Goal: Information Seeking & Learning: Learn about a topic

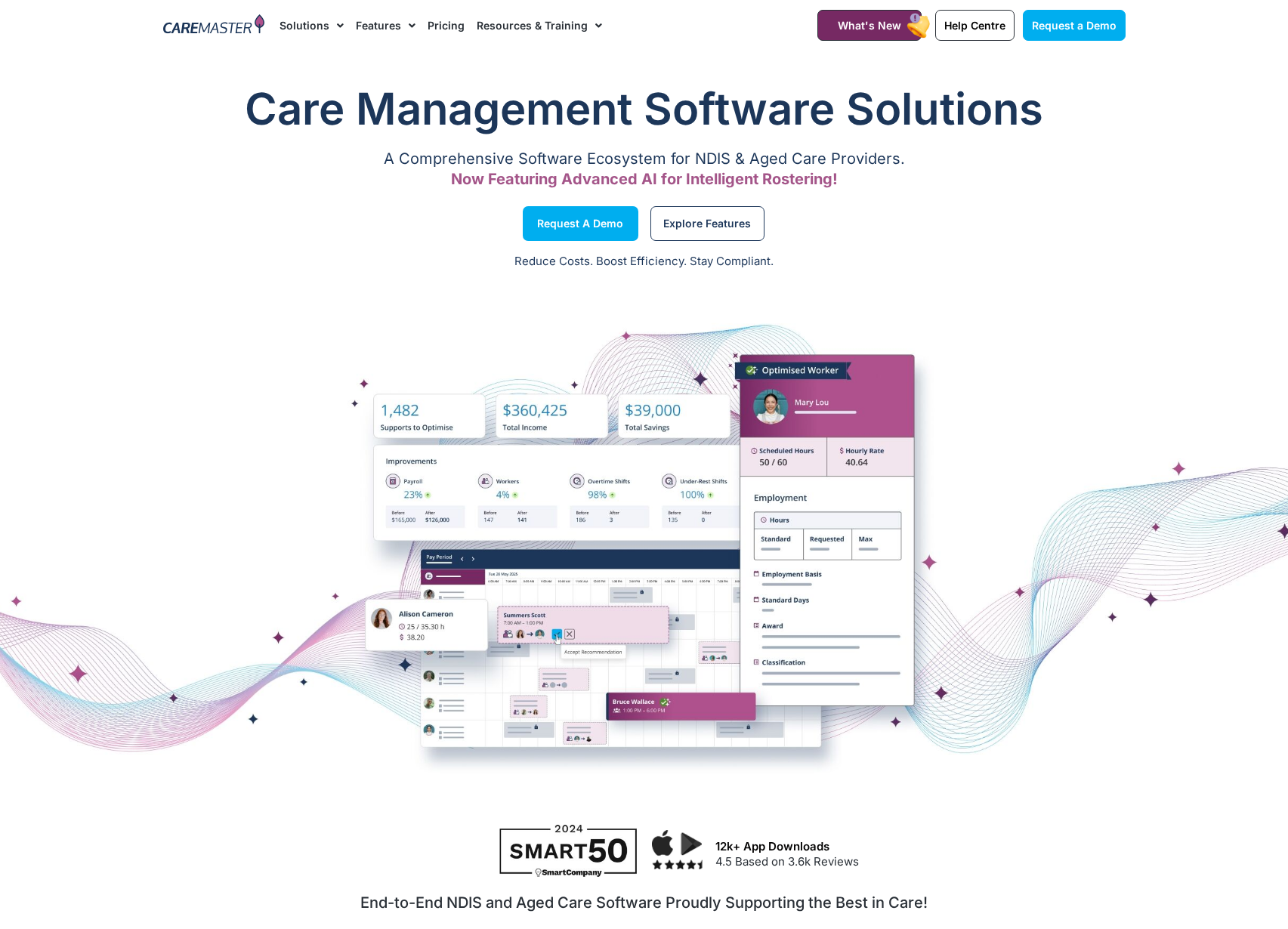
click at [427, 26] on link "Pricing" at bounding box center [445, 25] width 37 height 51
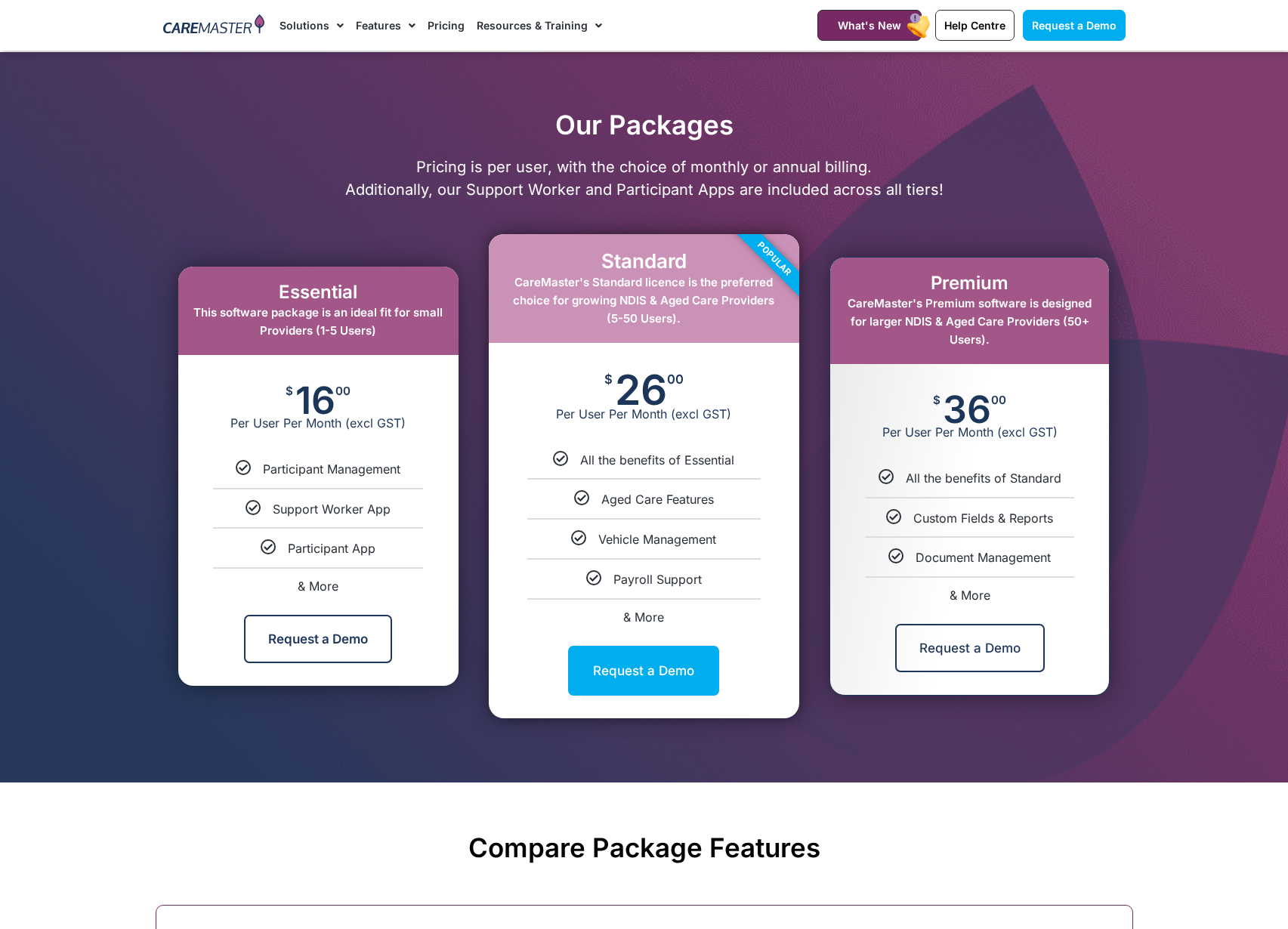
scroll to position [643, 0]
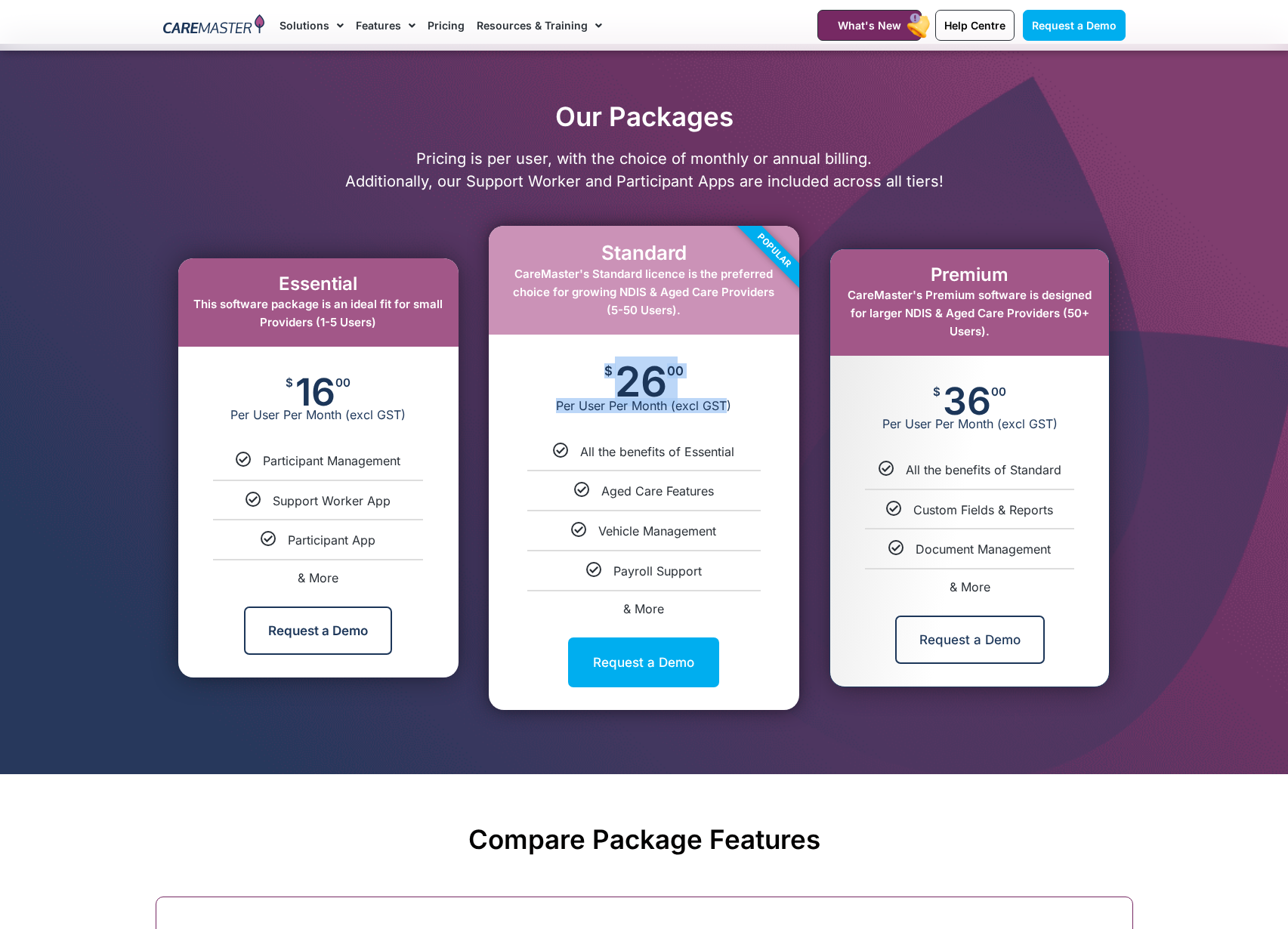
drag, startPoint x: 597, startPoint y: 371, endPoint x: 734, endPoint y: 410, distance: 142.4
click at [730, 411] on div "$ 26 00 Per User Per Month (excl GST)" at bounding box center [644, 388] width 311 height 109
drag, startPoint x: 911, startPoint y: 385, endPoint x: 1095, endPoint y: 428, distance: 189.0
click at [1059, 421] on div "$ 36 00 Per User Per Month (excl GST)" at bounding box center [969, 408] width 279 height 106
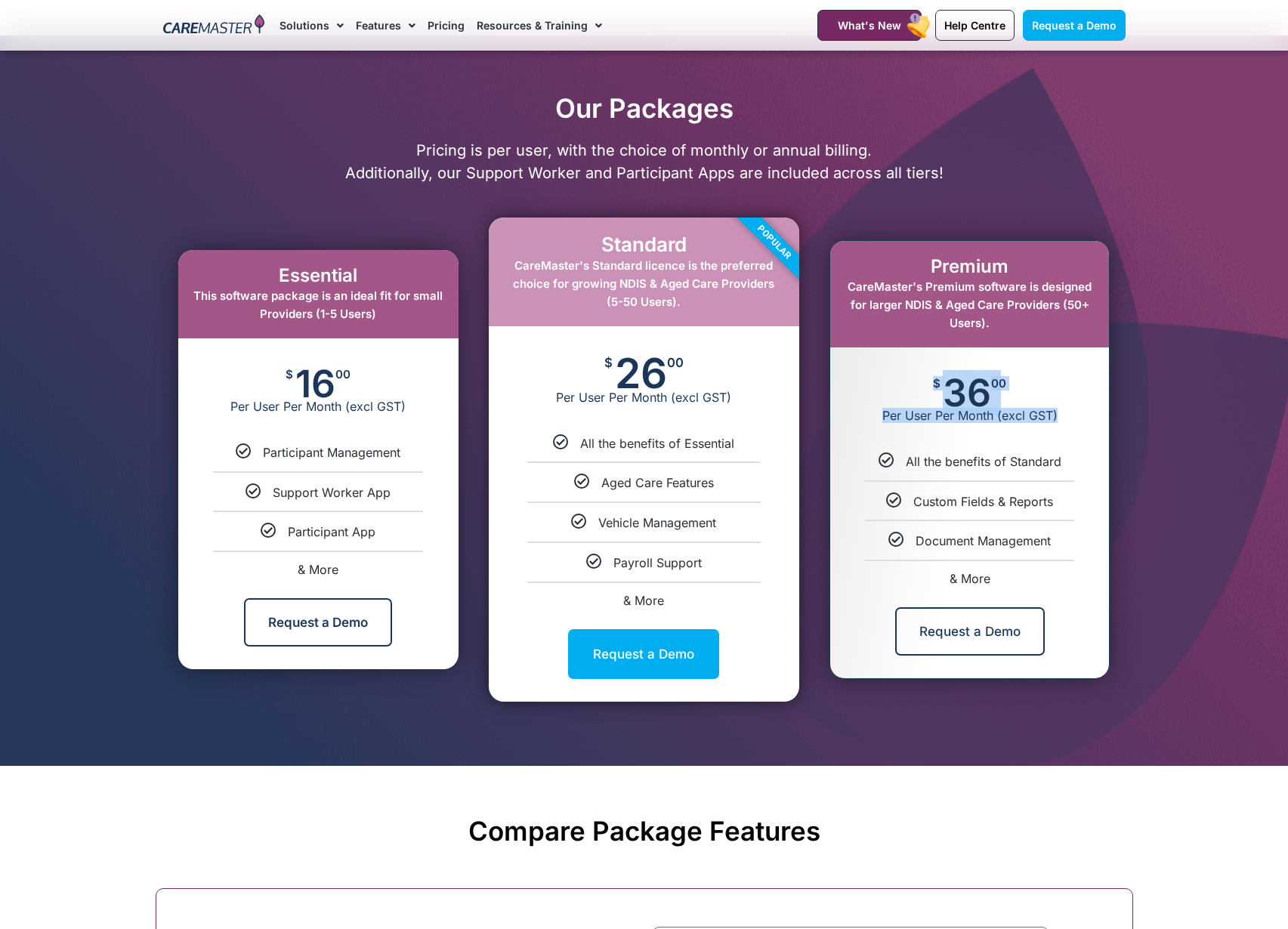
scroll to position [672, 0]
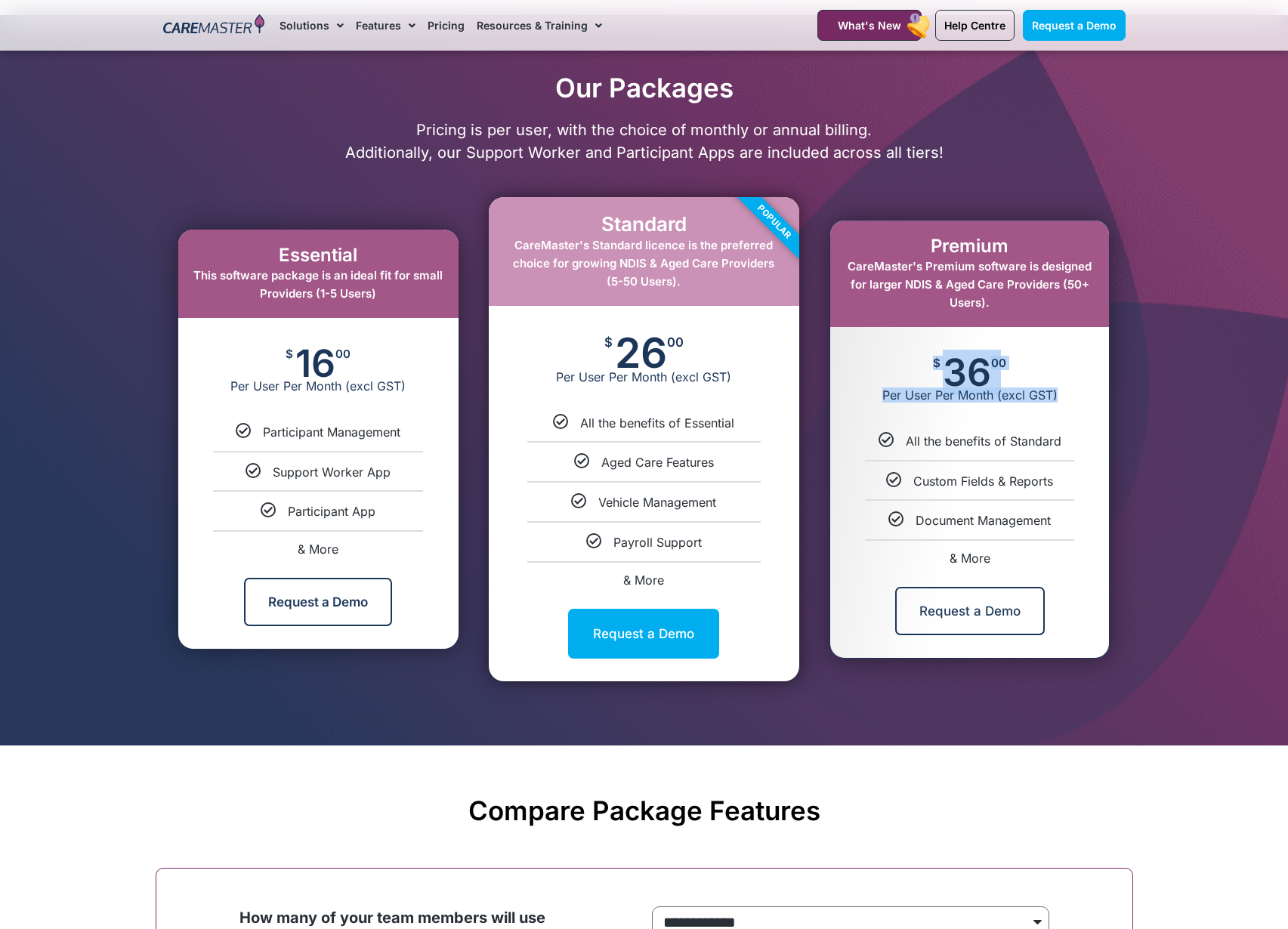
click at [1061, 383] on div "$ 36 00 Per User Per Month (excl GST)" at bounding box center [969, 379] width 279 height 106
